Goal: Transaction & Acquisition: Register for event/course

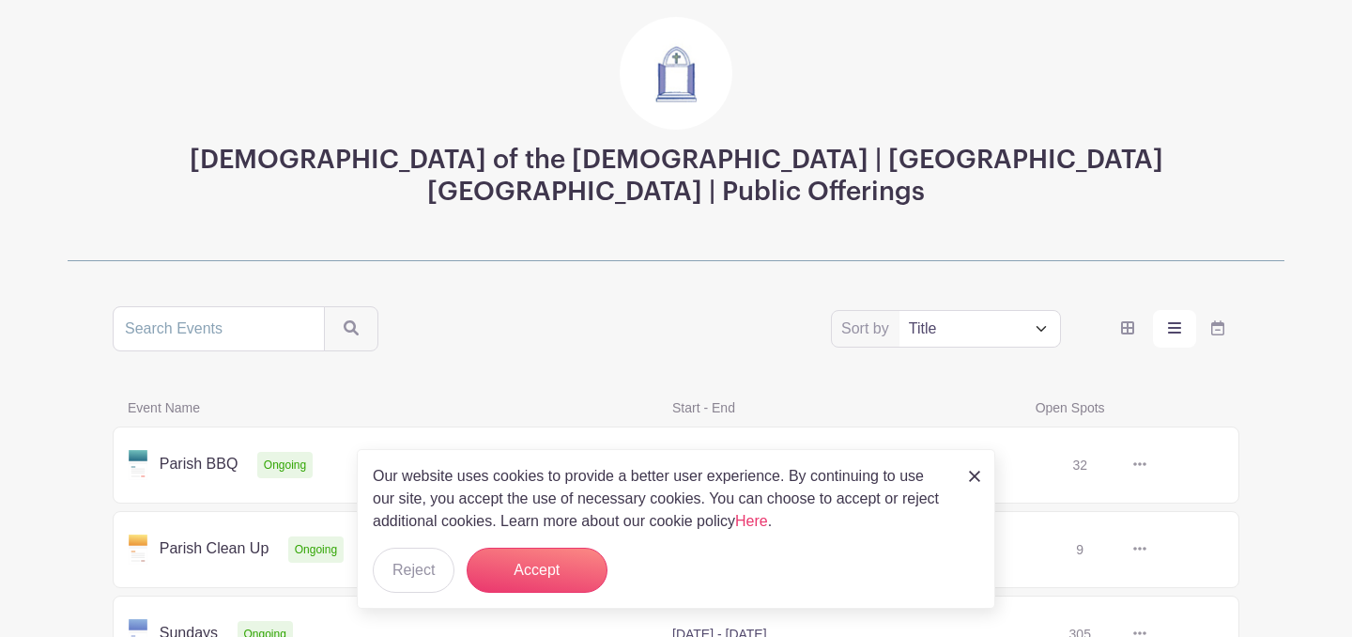
scroll to position [120, 0]
click at [545, 570] on button "Accept" at bounding box center [537, 569] width 141 height 45
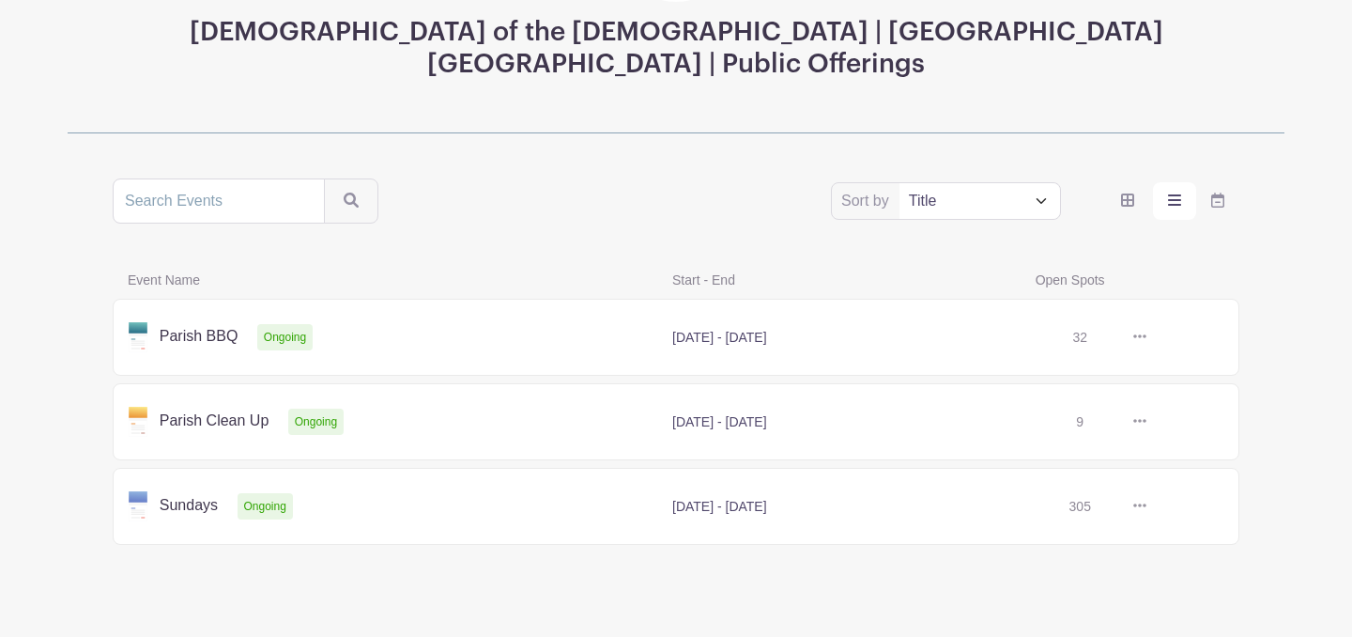
scroll to position [248, 0]
click at [1146, 505] on link at bounding box center [1146, 505] width 0 height 0
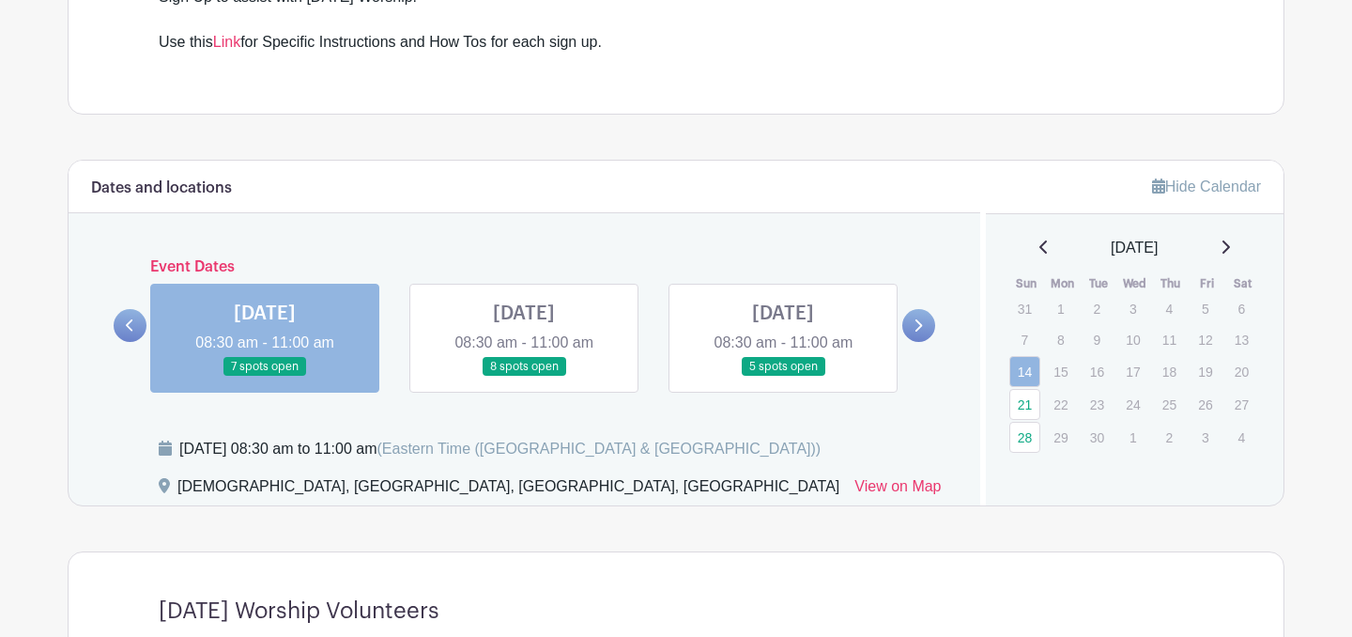
scroll to position [649, 0]
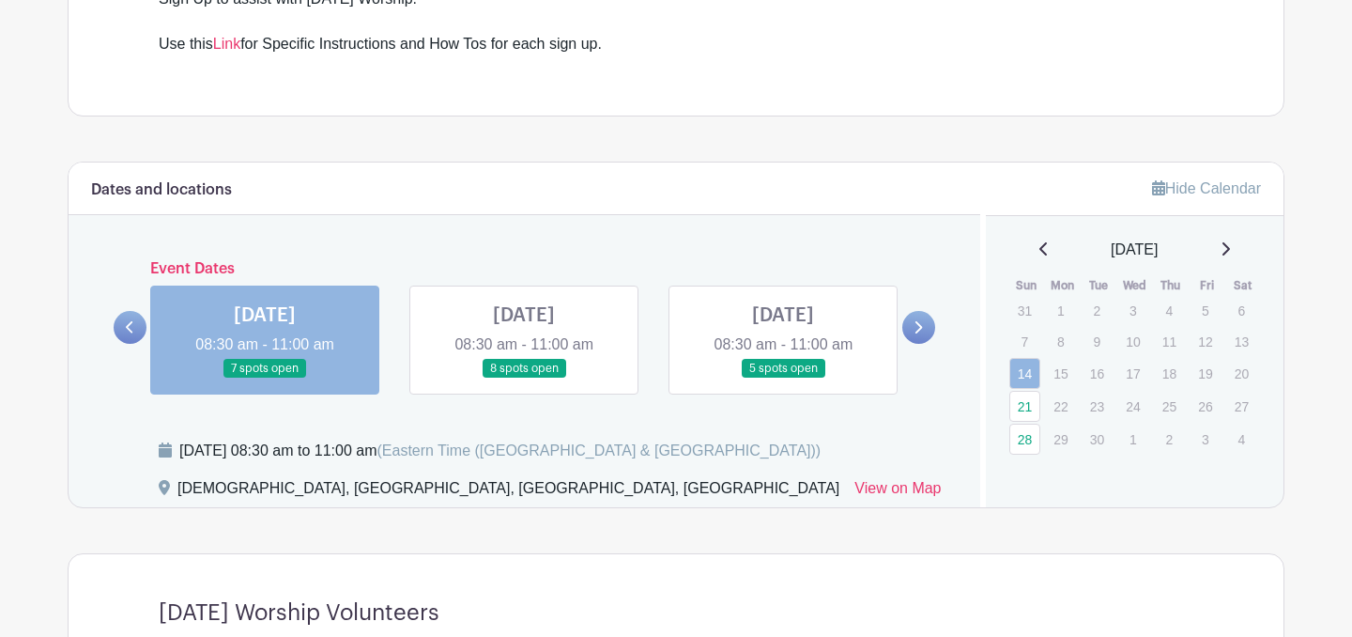
click at [524, 378] on link at bounding box center [524, 378] width 0 height 0
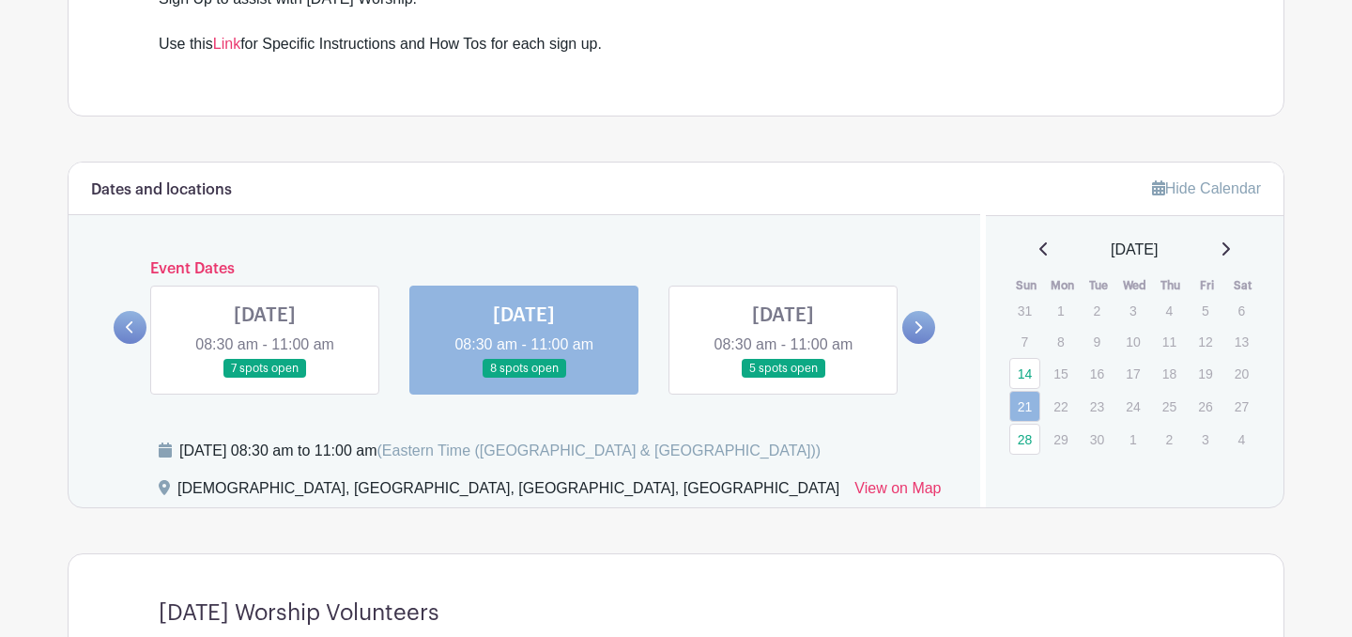
click at [783, 378] on link at bounding box center [783, 378] width 0 height 0
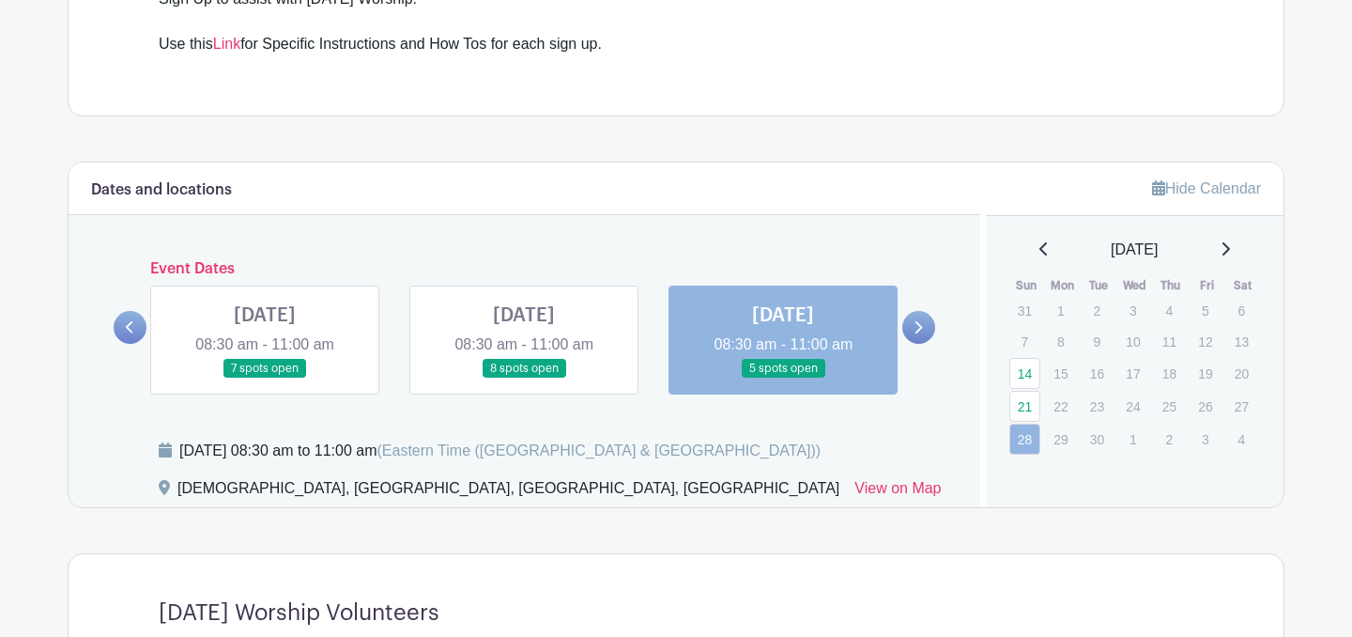
click at [783, 378] on link at bounding box center [783, 378] width 0 height 0
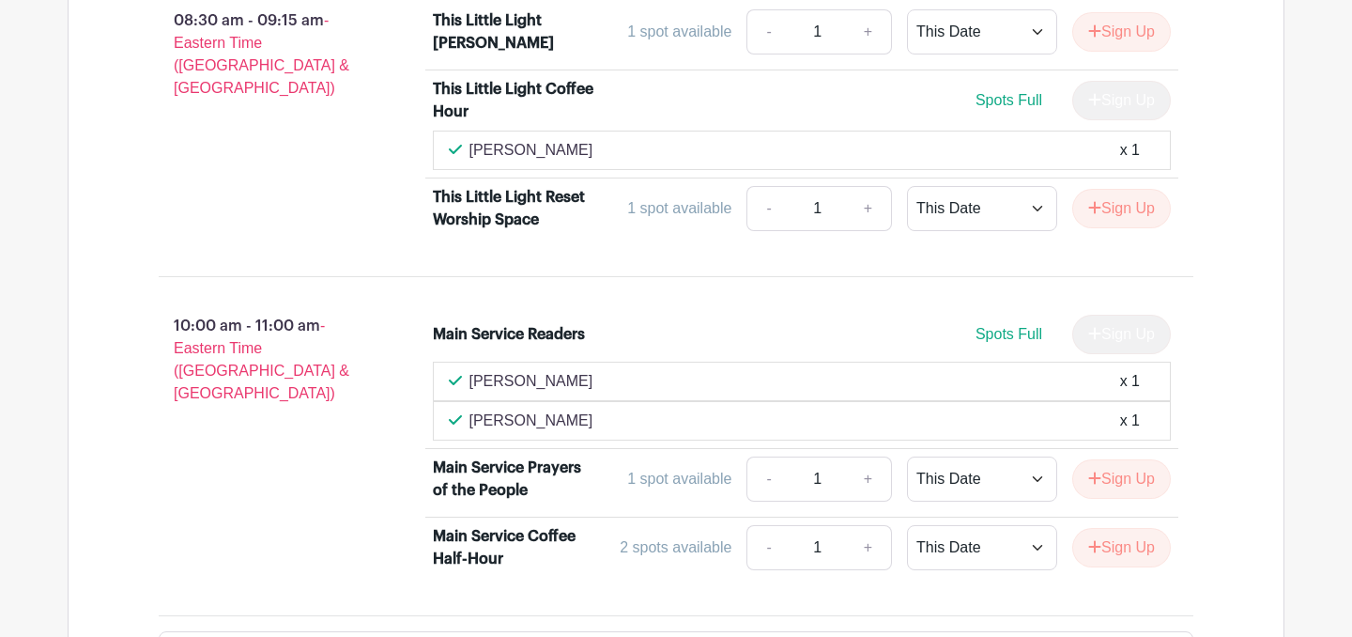
scroll to position [1307, 0]
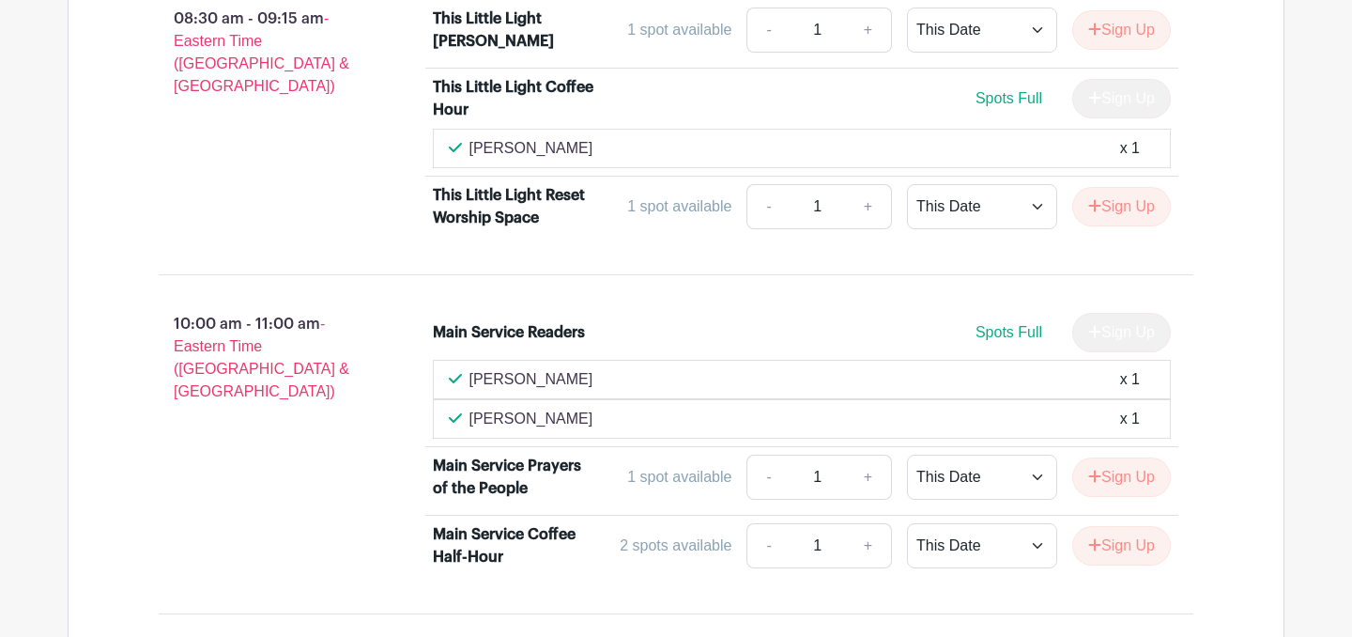
click at [698, 475] on div "1 spot available" at bounding box center [679, 477] width 104 height 23
click at [1124, 468] on button "Sign Up" at bounding box center [1121, 476] width 99 height 39
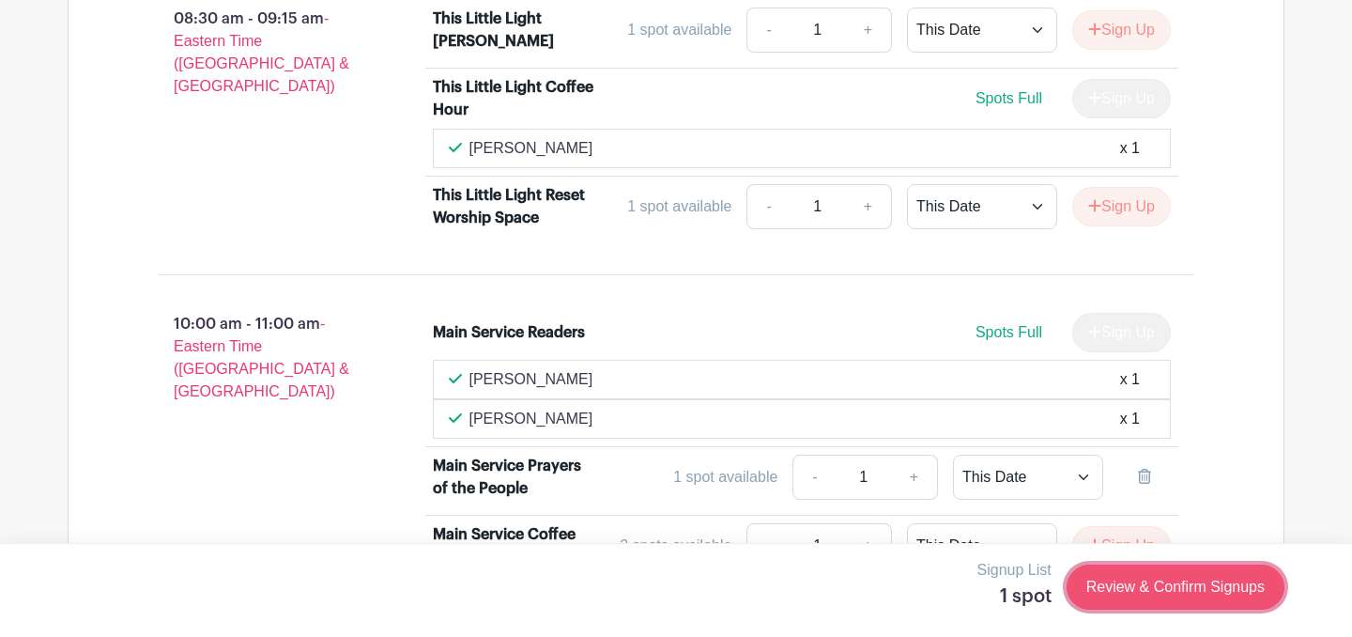
click at [1170, 602] on link "Review & Confirm Signups" at bounding box center [1176, 586] width 218 height 45
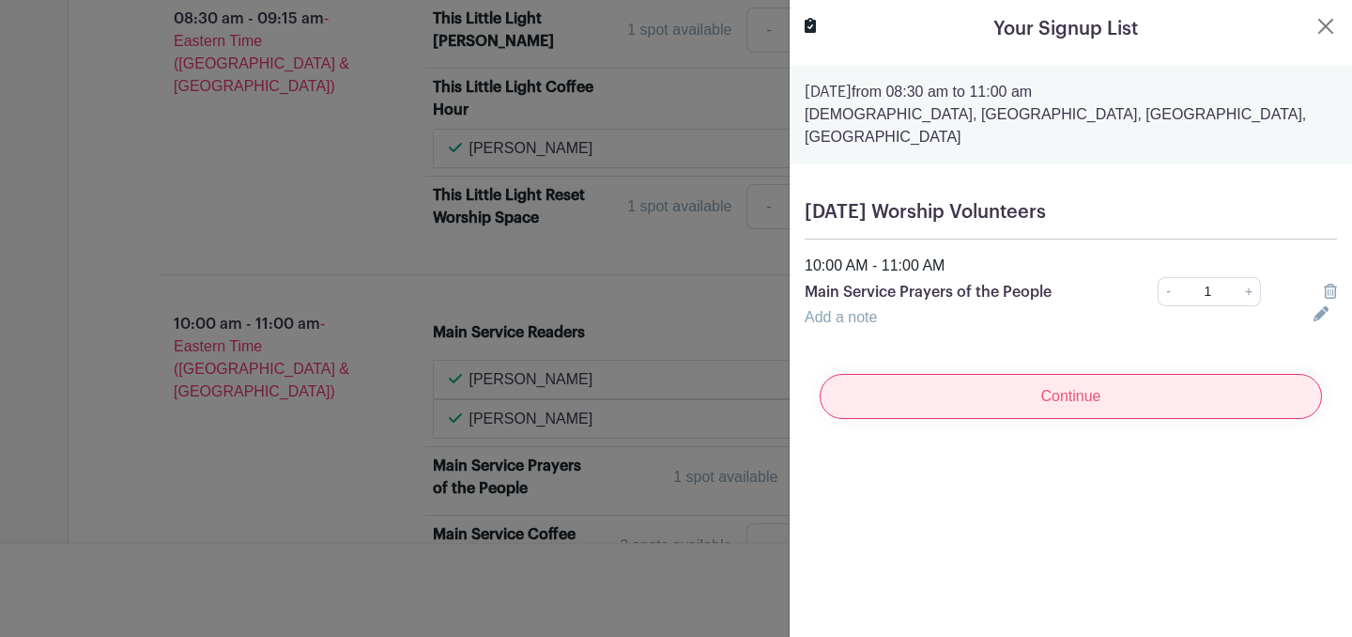
click at [1067, 380] on input "Continue" at bounding box center [1071, 396] width 502 height 45
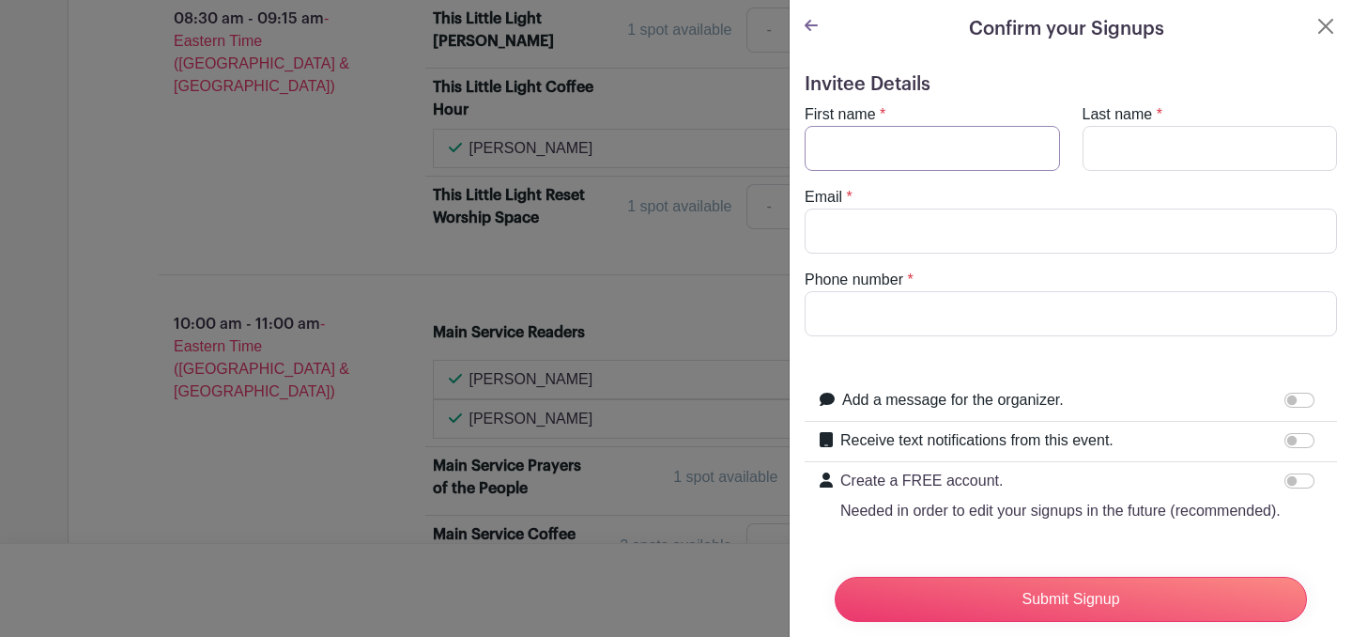
click at [912, 156] on input "First name" at bounding box center [932, 148] width 255 height 45
type input "[PERSON_NAME]"
type input "[EMAIL_ADDRESS][DOMAIN_NAME]"
type input "9174073849"
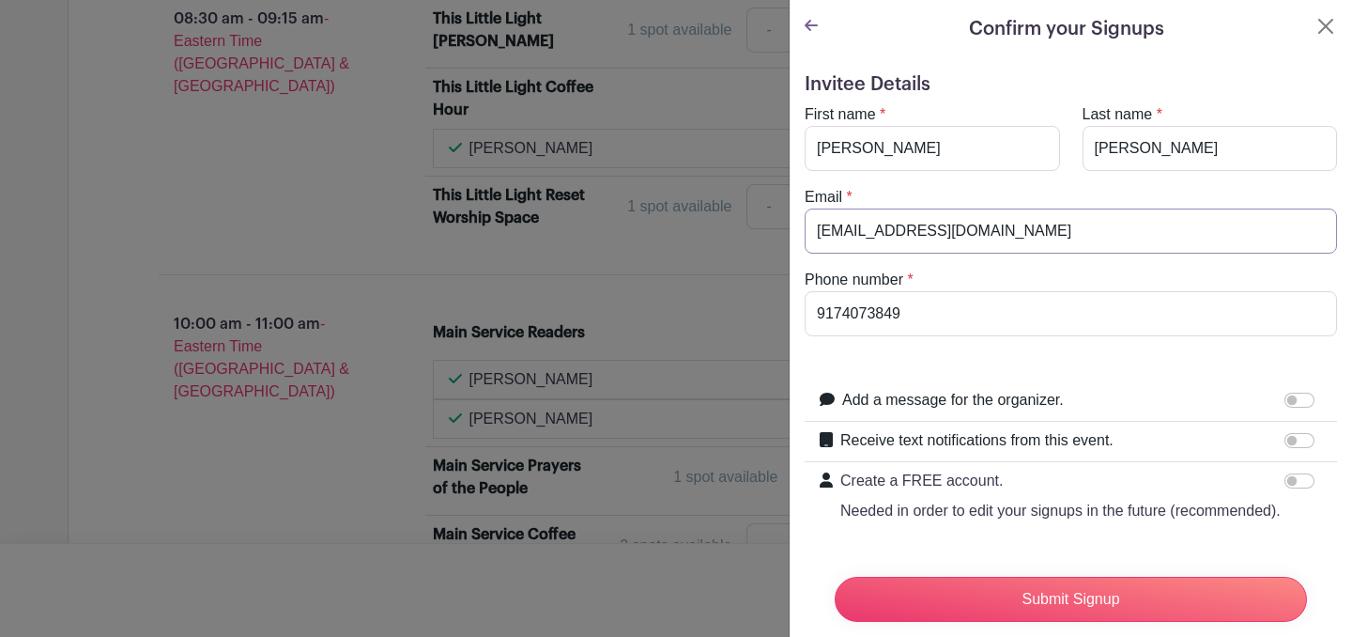
drag, startPoint x: 1006, startPoint y: 227, endPoint x: 797, endPoint y: 238, distance: 209.6
click at [797, 238] on div "Email * [EMAIL_ADDRESS][DOMAIN_NAME]" at bounding box center [1070, 220] width 555 height 68
type input "[EMAIL_ADDRESS][DOMAIN_NAME]"
click at [1291, 442] on input "Receive text notifications from this event." at bounding box center [1299, 440] width 30 height 15
checkbox input "true"
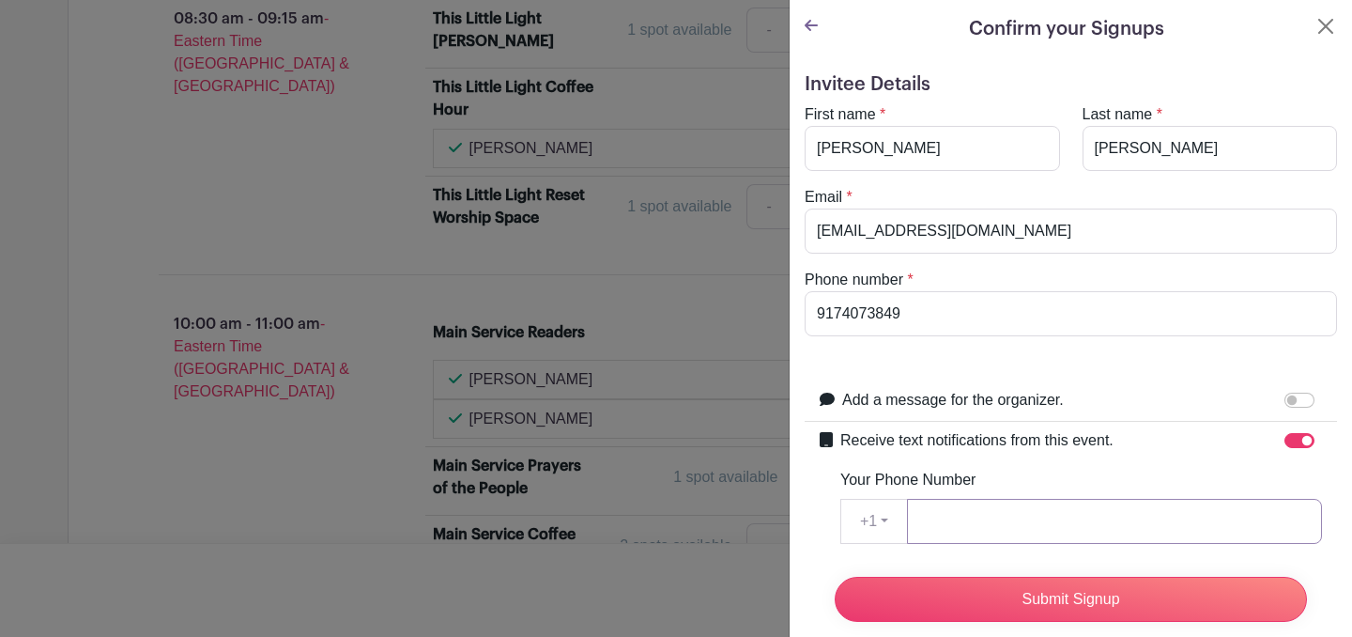
click at [1079, 529] on input "Your Phone Number" at bounding box center [1114, 521] width 415 height 45
type input "9174073849"
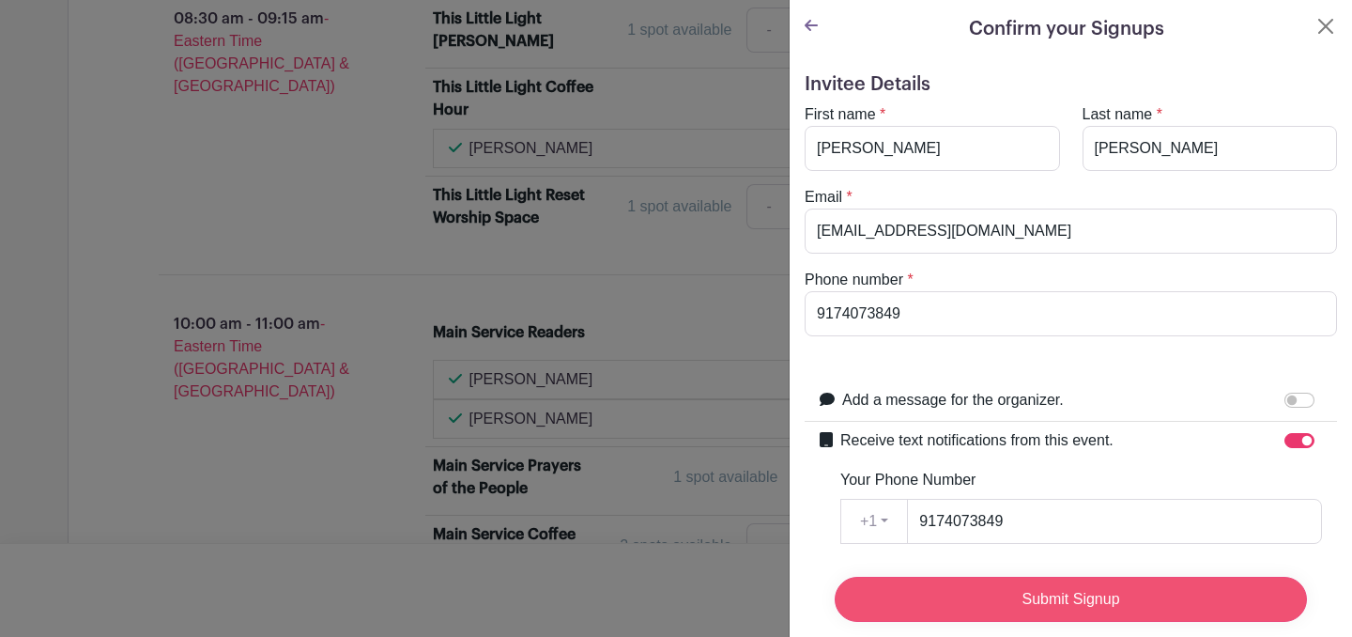
click at [1076, 606] on input "Submit Signup" at bounding box center [1071, 598] width 472 height 45
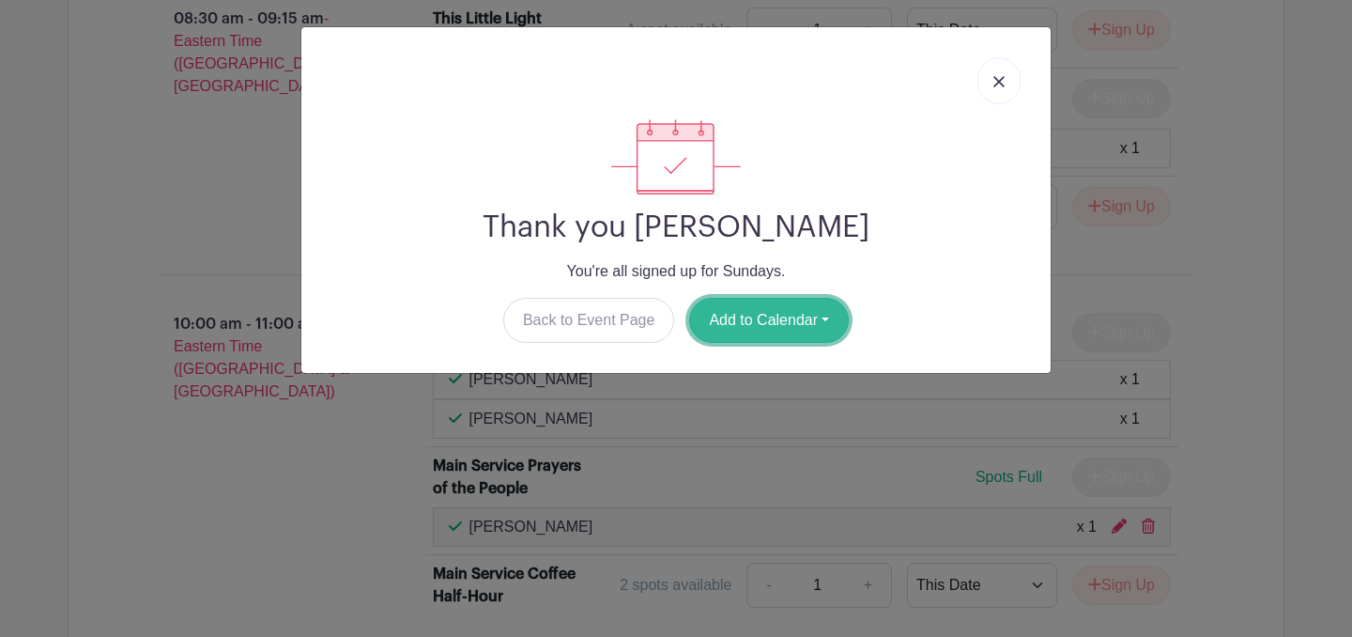
click at [784, 324] on button "Add to Calendar" at bounding box center [769, 320] width 160 height 45
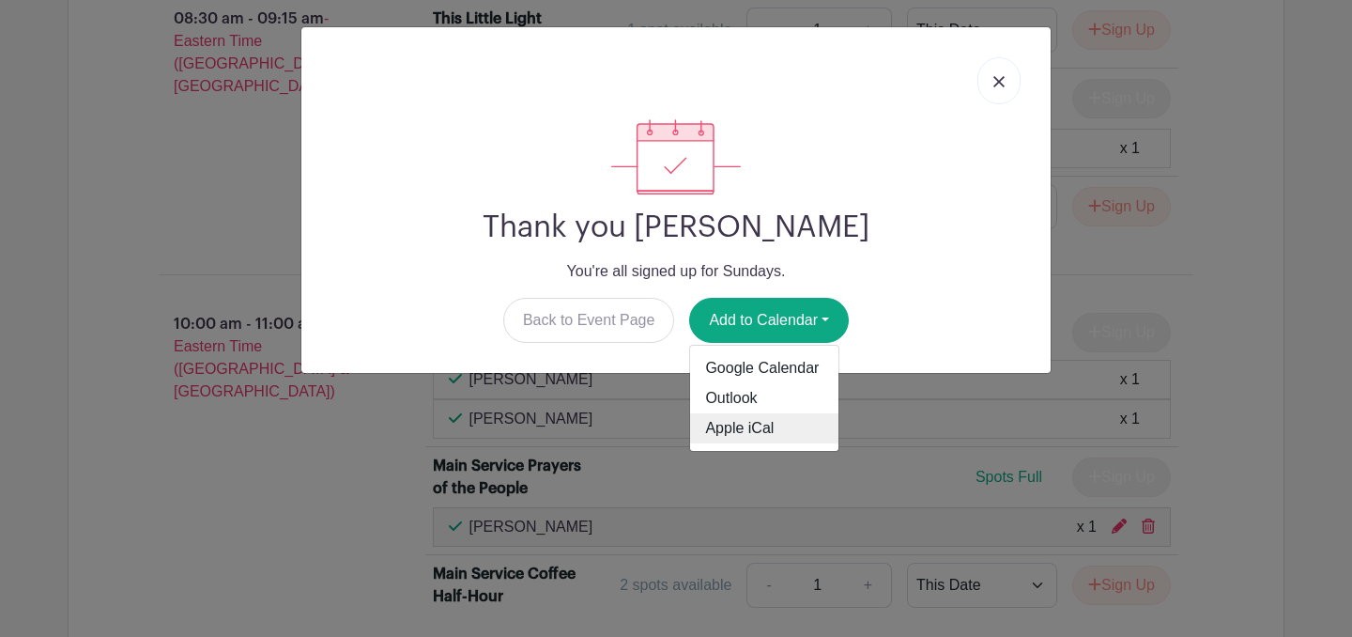
click at [775, 432] on link "Apple iCal" at bounding box center [764, 428] width 148 height 30
